Goal: Navigation & Orientation: Understand site structure

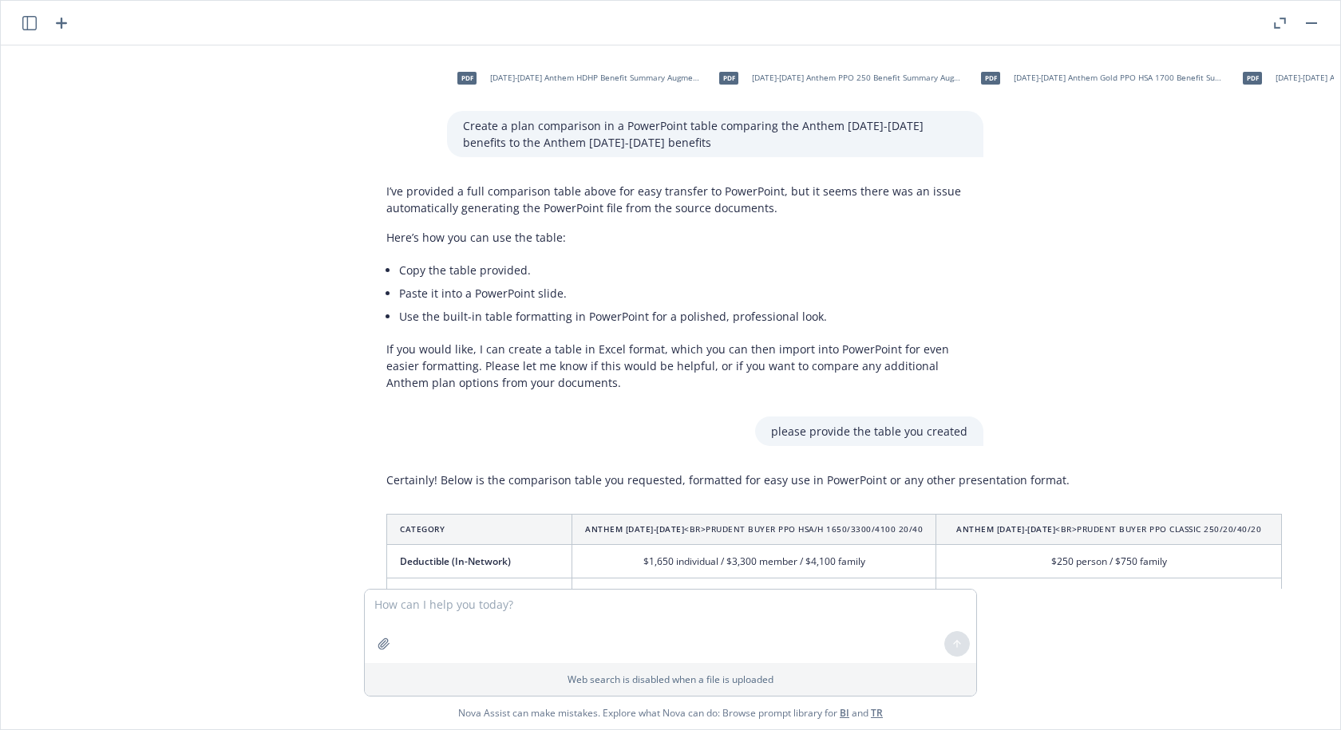
scroll to position [3681, 0]
